Goal: Information Seeking & Learning: Learn about a topic

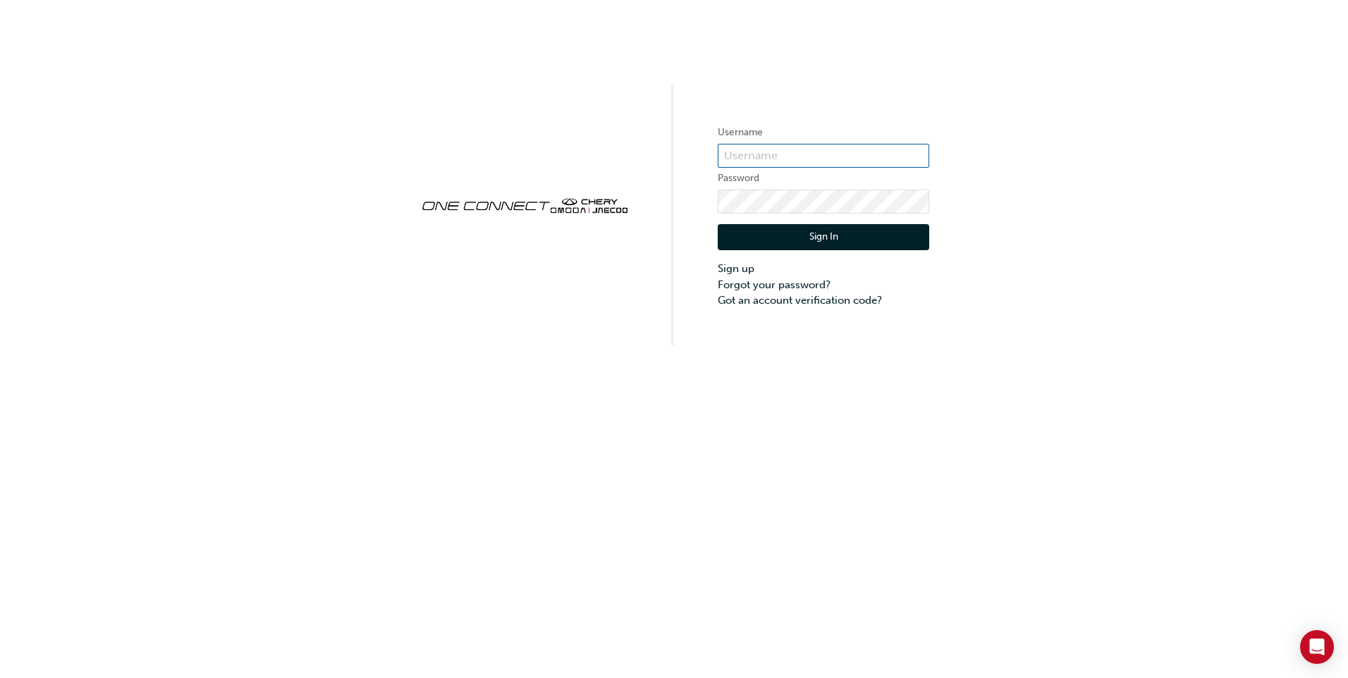
type input "CHAU2113"
click at [800, 237] on button "Sign In" at bounding box center [824, 237] width 212 height 27
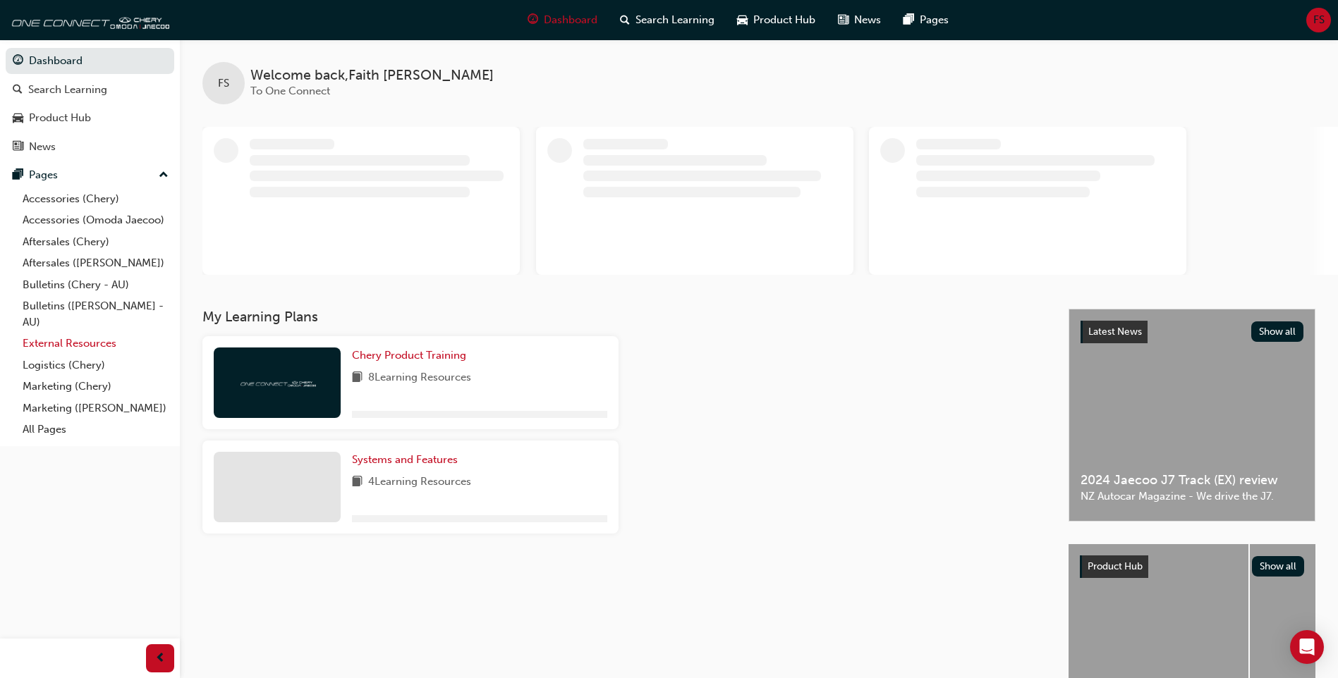
click at [110, 343] on link "External Resources" at bounding box center [95, 344] width 157 height 22
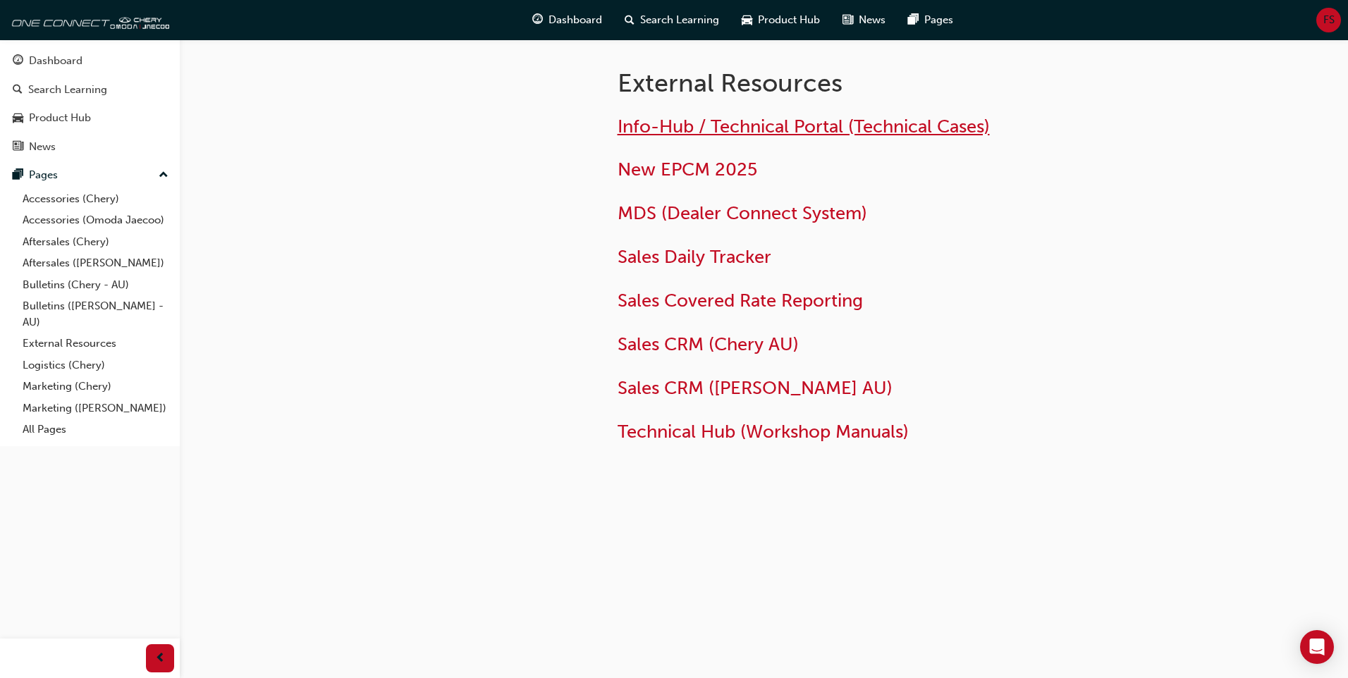
click at [706, 123] on span "Info-Hub / Technical Portal (Technical Cases)" at bounding box center [804, 127] width 372 height 22
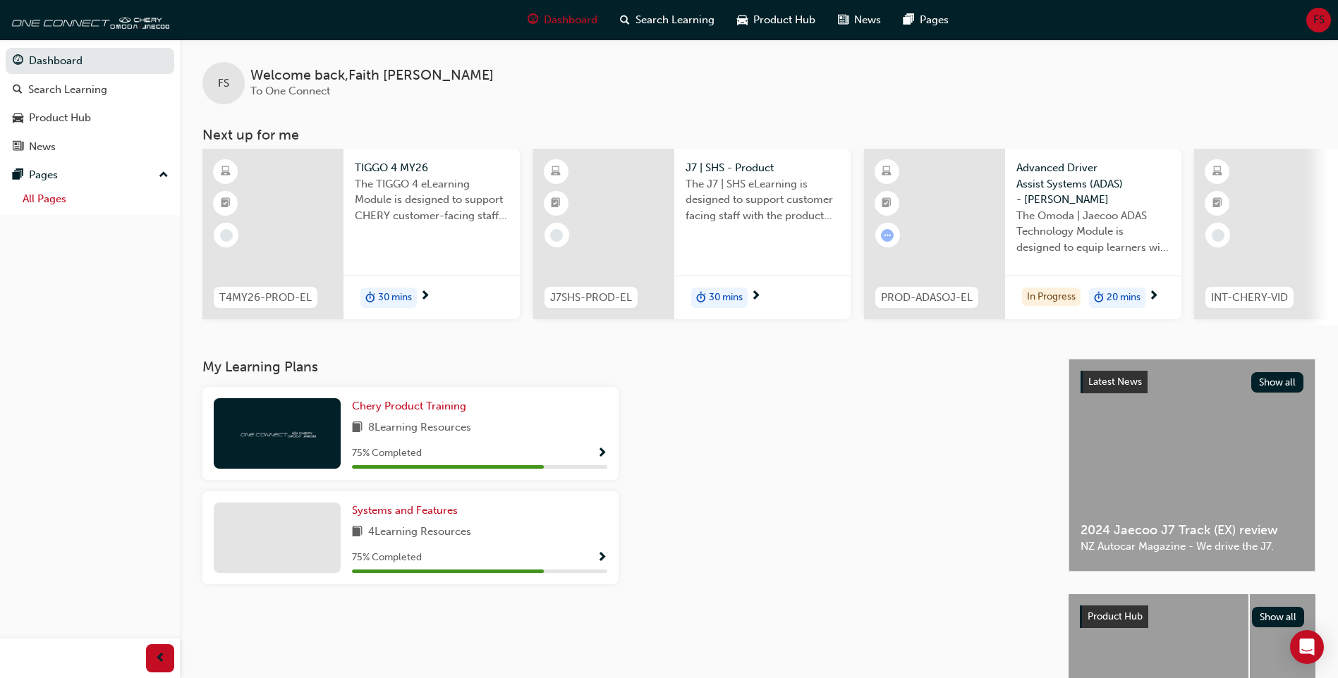
click at [75, 205] on link "All Pages" at bounding box center [95, 199] width 157 height 22
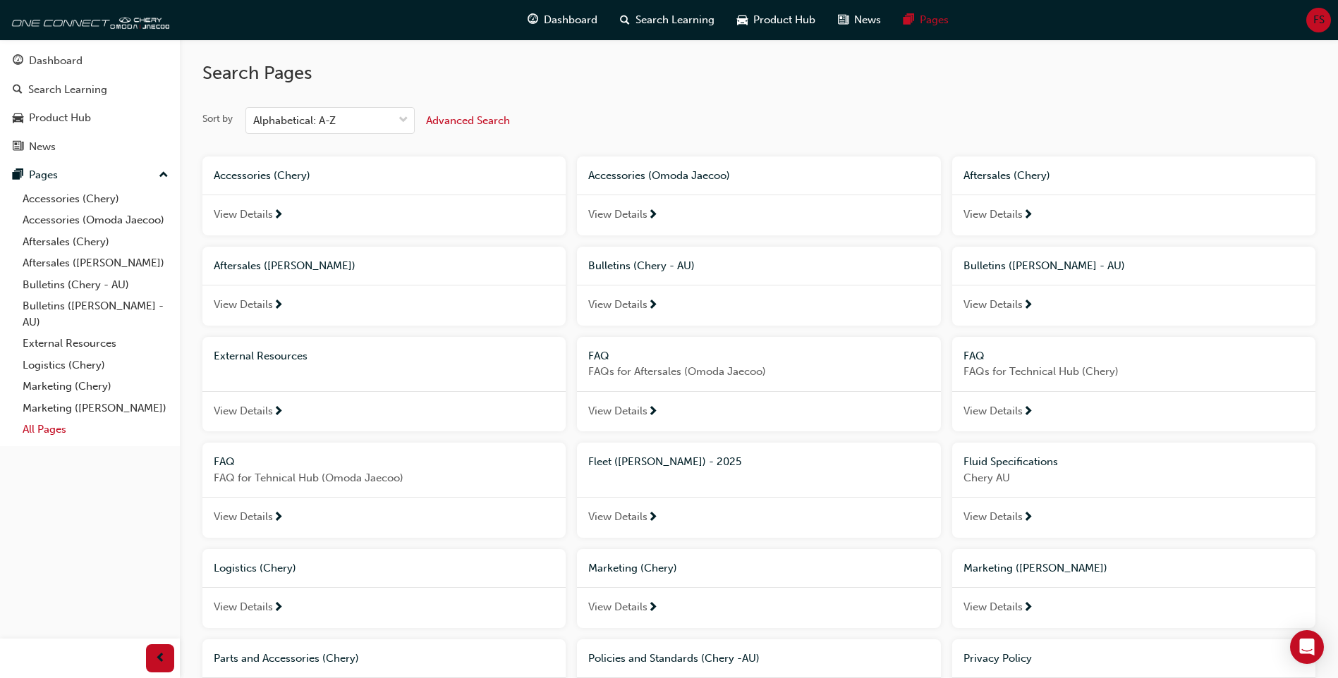
click at [83, 434] on link "All Pages" at bounding box center [95, 430] width 157 height 22
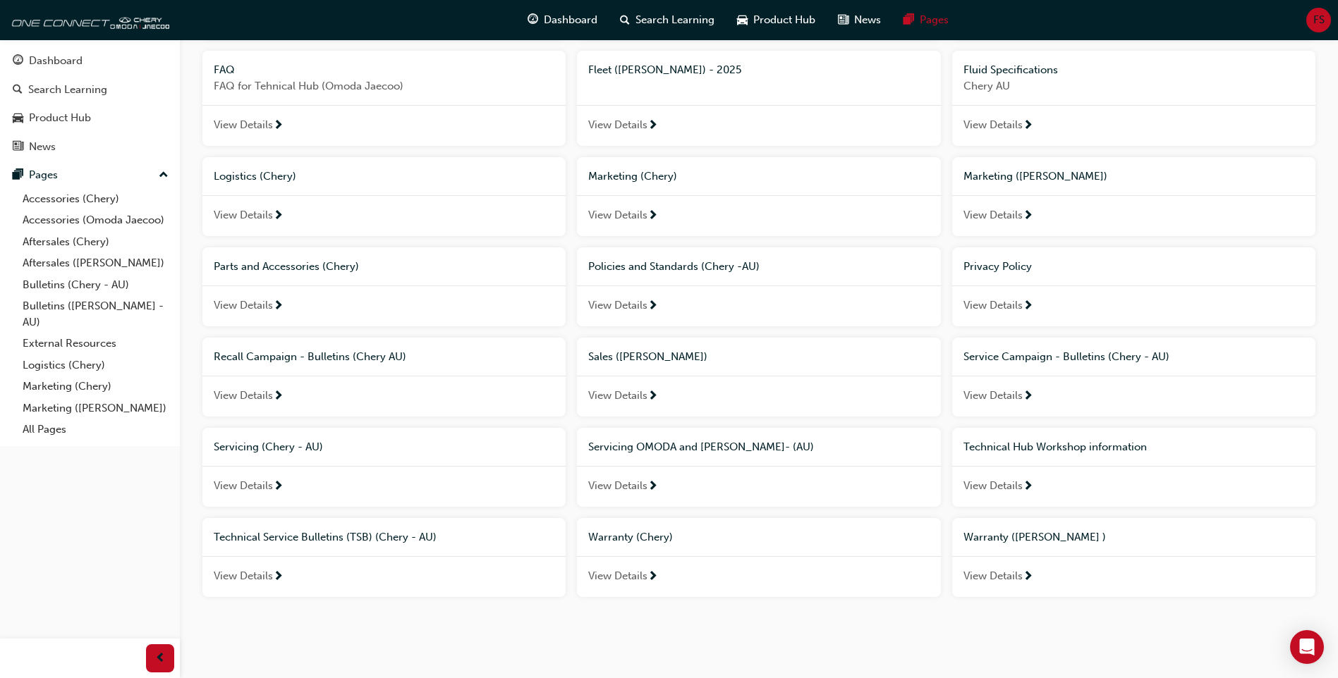
scroll to position [403, 0]
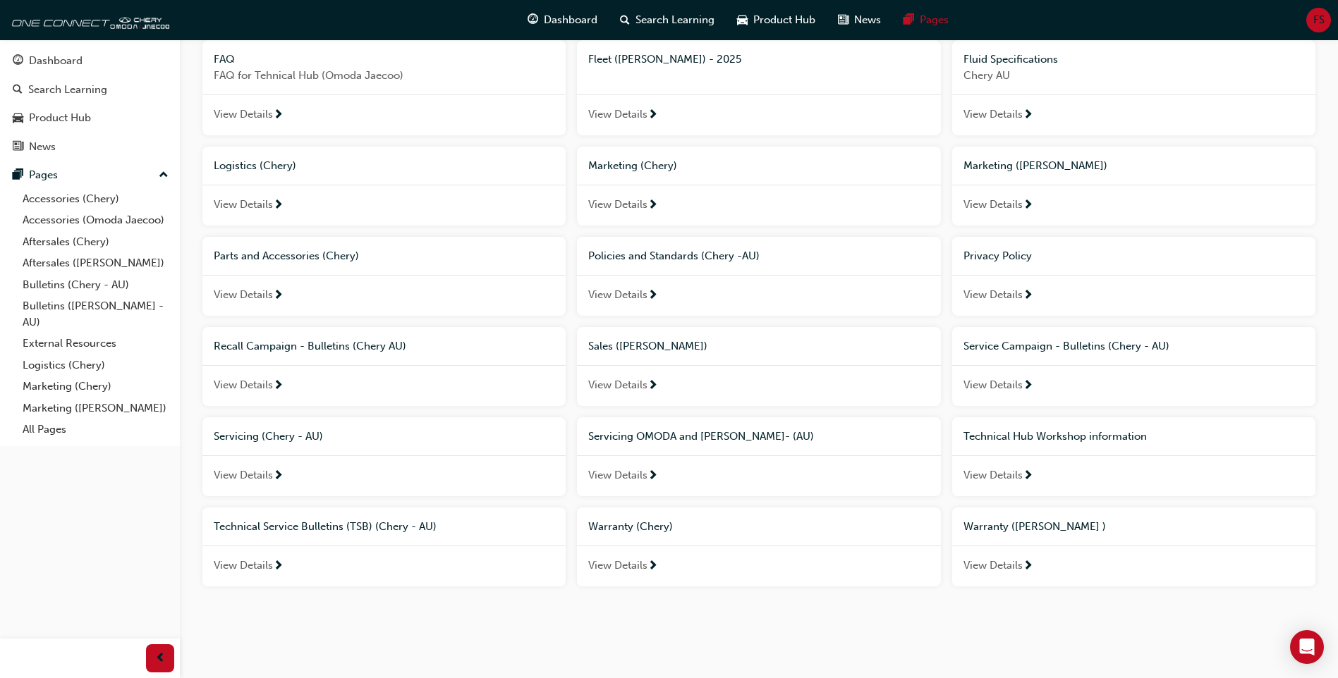
click at [291, 387] on div "View Details" at bounding box center [383, 385] width 363 height 41
